Goal: Task Accomplishment & Management: Manage account settings

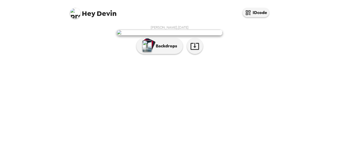
scroll to position [31, 0]
click at [89, 14] on span "Hey" at bounding box center [88, 14] width 13 height 10
click at [76, 16] on img at bounding box center [75, 13] width 11 height 11
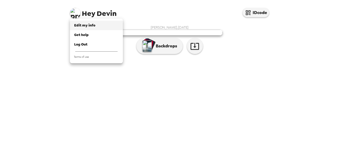
click at [80, 25] on span "Edit my info" at bounding box center [84, 25] width 21 height 4
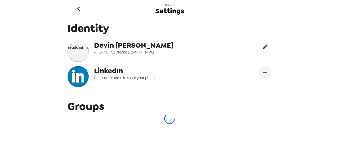
click at [264, 52] on button "edit" at bounding box center [265, 46] width 13 height 13
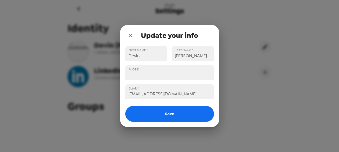
click at [130, 32] on icon "close" at bounding box center [130, 35] width 6 height 6
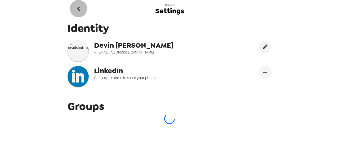
click at [80, 9] on icon "go back" at bounding box center [78, 8] width 8 height 8
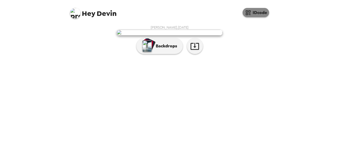
click at [260, 11] on button "IDcode" at bounding box center [255, 12] width 26 height 9
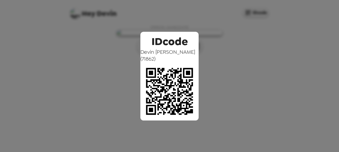
click at [241, 75] on div "IDcode [PERSON_NAME] ( 71862 )" at bounding box center [169, 76] width 339 height 152
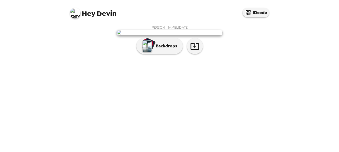
scroll to position [31, 0]
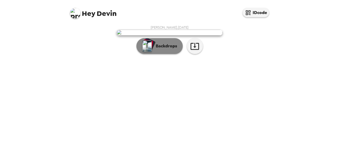
click at [164, 49] on p "Backdrops" at bounding box center [165, 46] width 24 height 6
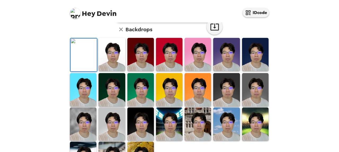
scroll to position [0, 0]
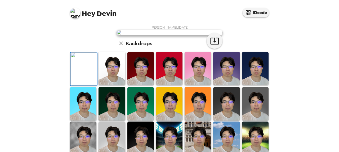
click at [75, 15] on img at bounding box center [75, 13] width 11 height 11
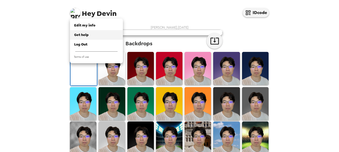
click at [87, 36] on span "Get help" at bounding box center [81, 35] width 15 height 4
click at [93, 27] on span "Edit my info" at bounding box center [84, 25] width 21 height 4
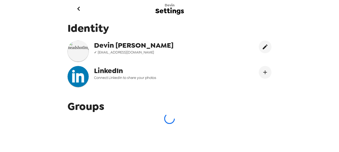
click at [81, 12] on icon "go back" at bounding box center [78, 8] width 8 height 8
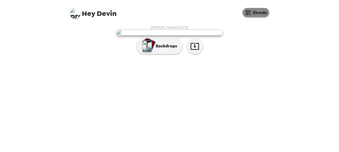
click at [247, 14] on icon "button" at bounding box center [248, 12] width 5 height 5
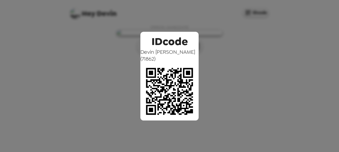
click at [222, 23] on div "IDcode Devin Chen ( 71862 )" at bounding box center [169, 76] width 339 height 152
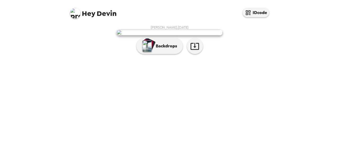
click at [83, 12] on span "Hey" at bounding box center [88, 14] width 13 height 10
click at [72, 14] on img at bounding box center [75, 13] width 11 height 11
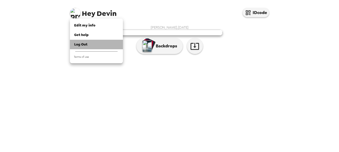
click at [85, 41] on li "Log Out" at bounding box center [96, 45] width 53 height 10
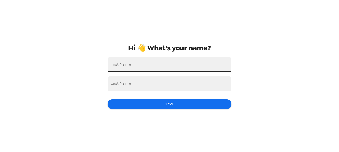
click at [184, 65] on input "First Name" at bounding box center [169, 64] width 124 height 15
type input "Devin"
click at [169, 86] on input "Last Name" at bounding box center [169, 83] width 124 height 15
type input "[PERSON_NAME]"
click at [123, 102] on button "Save" at bounding box center [169, 104] width 124 height 10
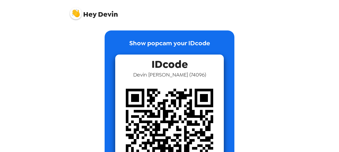
click at [90, 8] on span "Hey [PERSON_NAME]" at bounding box center [94, 11] width 48 height 13
click at [75, 13] on img at bounding box center [76, 13] width 12 height 12
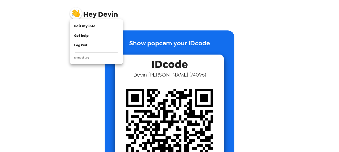
click at [51, 57] on div at bounding box center [169, 76] width 339 height 152
